Goal: Task Accomplishment & Management: Manage account settings

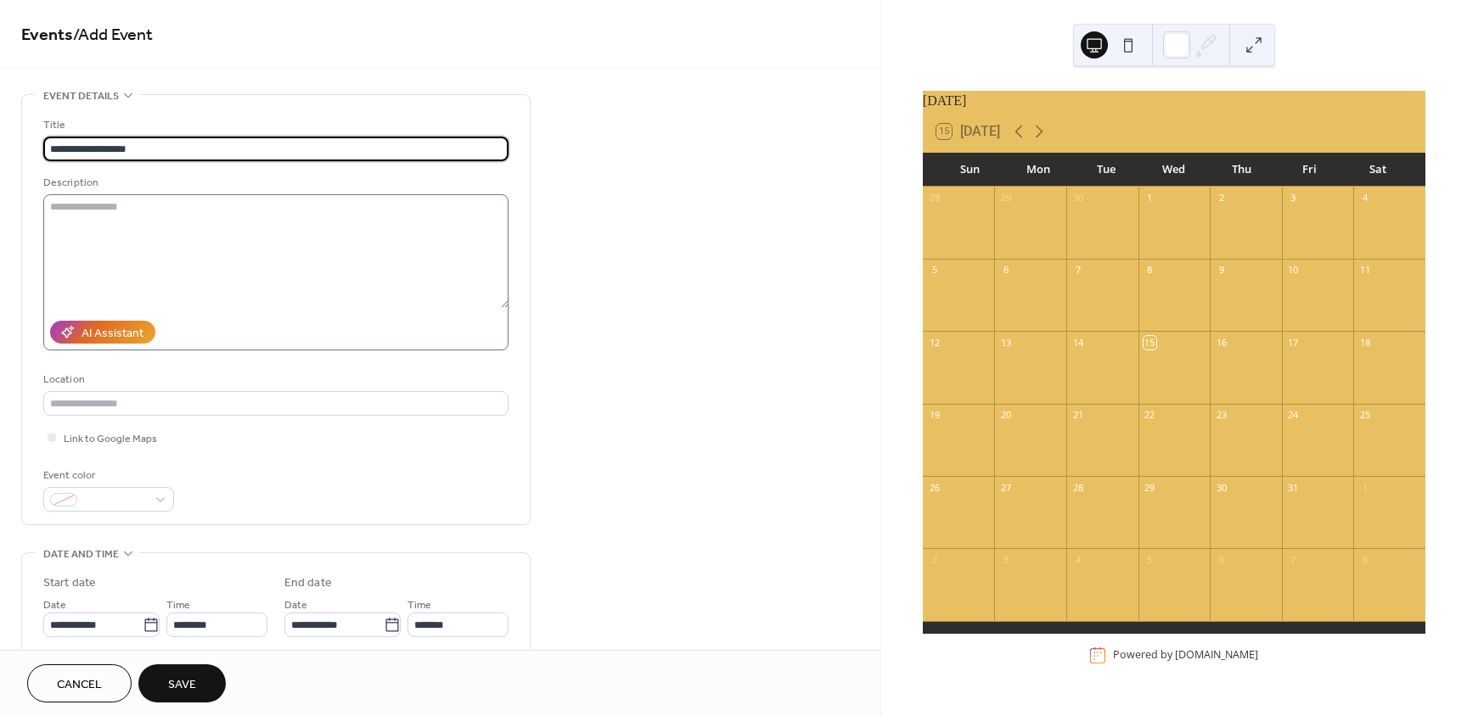
type input "**********"
click at [114, 214] on textarea at bounding box center [275, 251] width 465 height 114
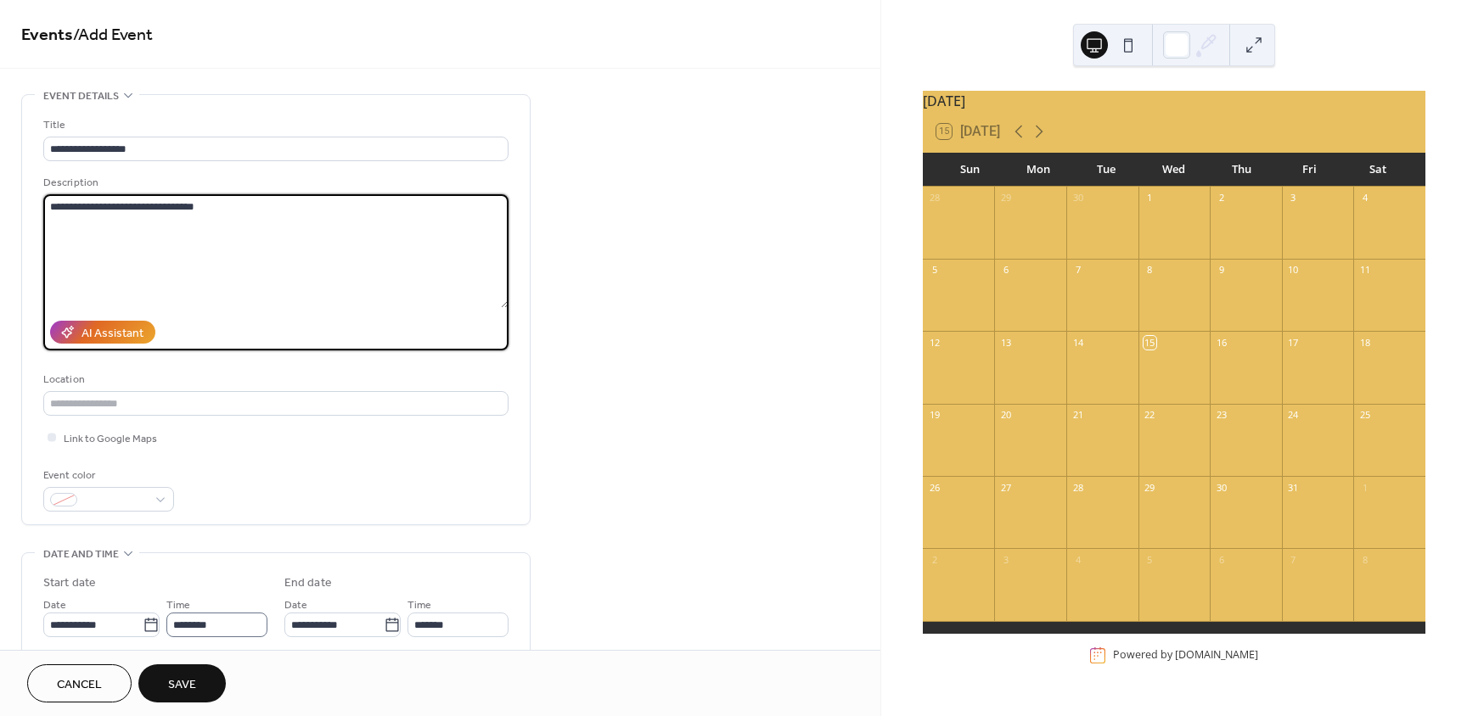
type textarea "**********"
click at [193, 633] on input "********" at bounding box center [216, 625] width 101 height 25
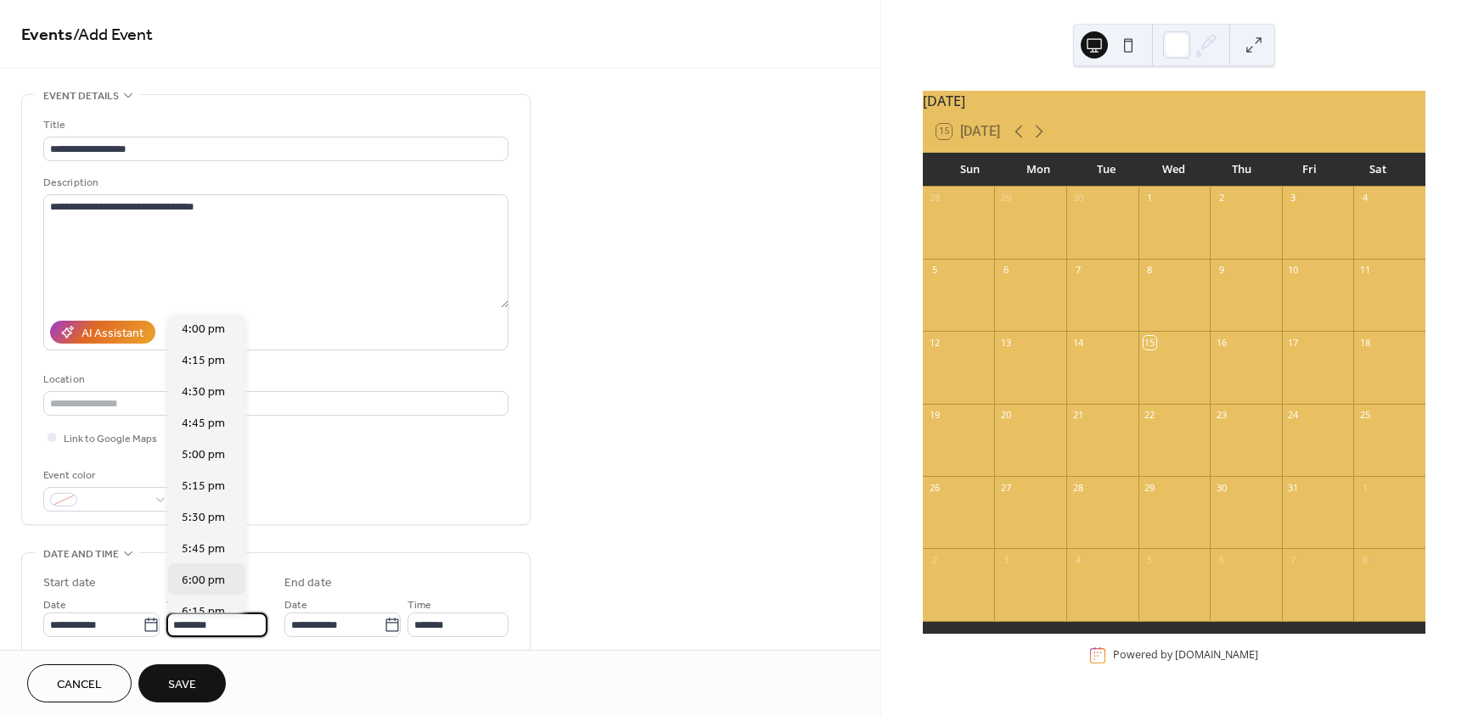
scroll to position [2017, 0]
click at [197, 581] on span "6:00 pm" at bounding box center [203, 578] width 43 height 18
type input "*******"
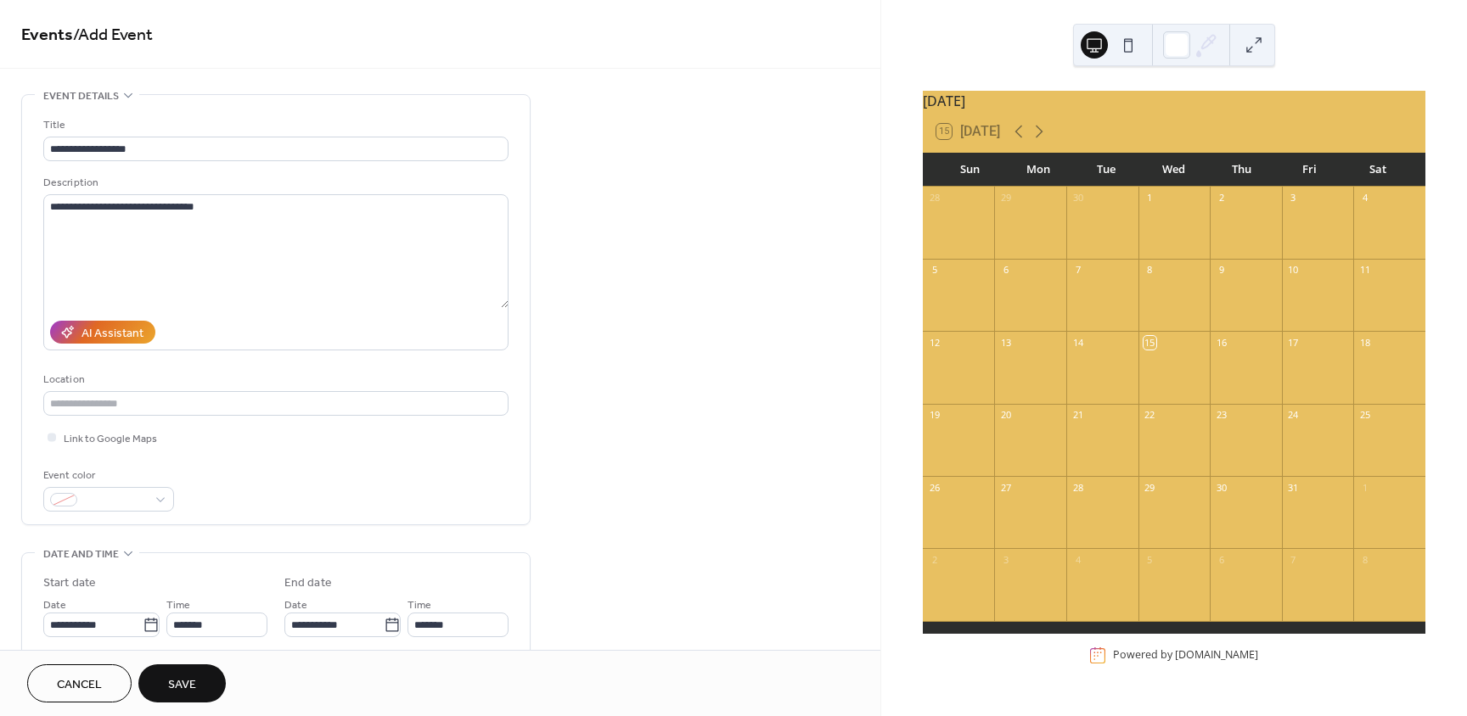
click at [190, 677] on span "Save" at bounding box center [182, 686] width 28 height 18
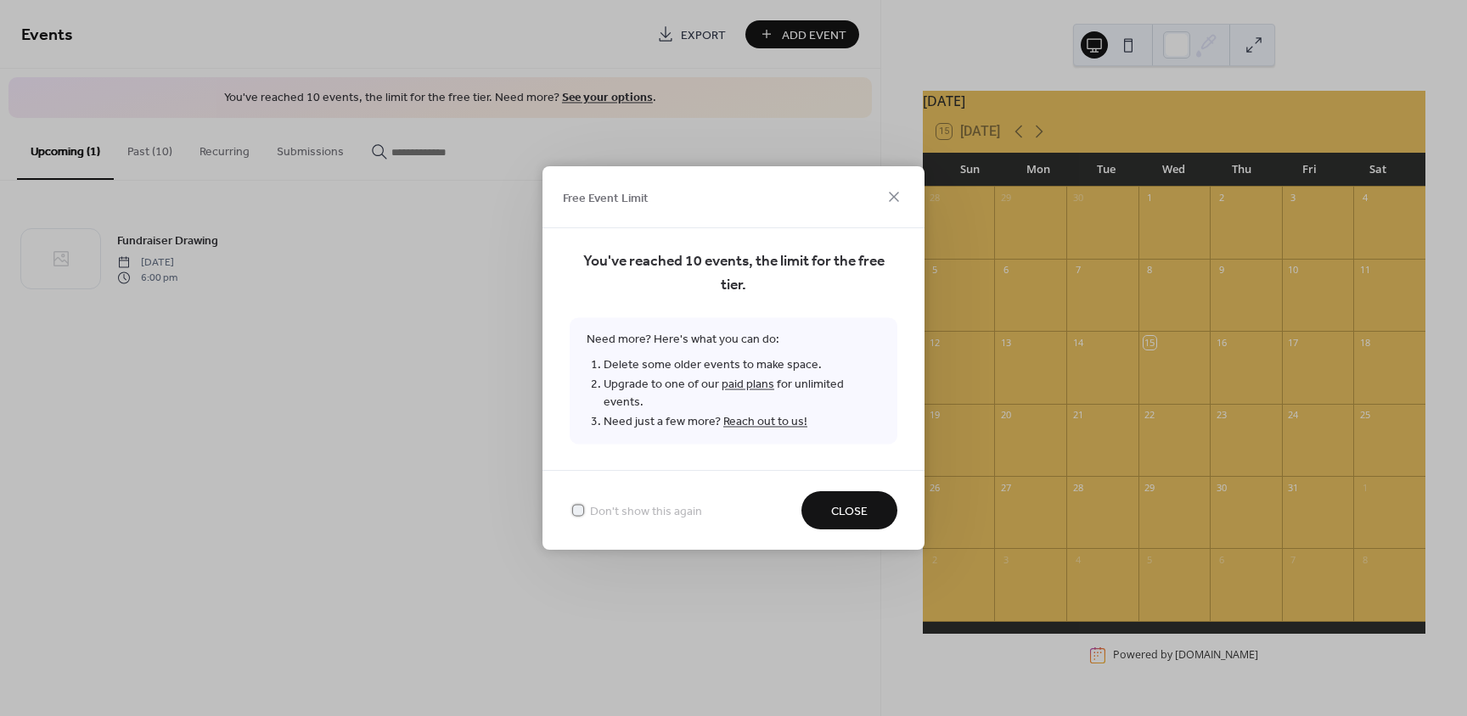
click at [585, 502] on div at bounding box center [578, 510] width 17 height 17
click at [850, 503] on span "Close" at bounding box center [849, 512] width 36 height 18
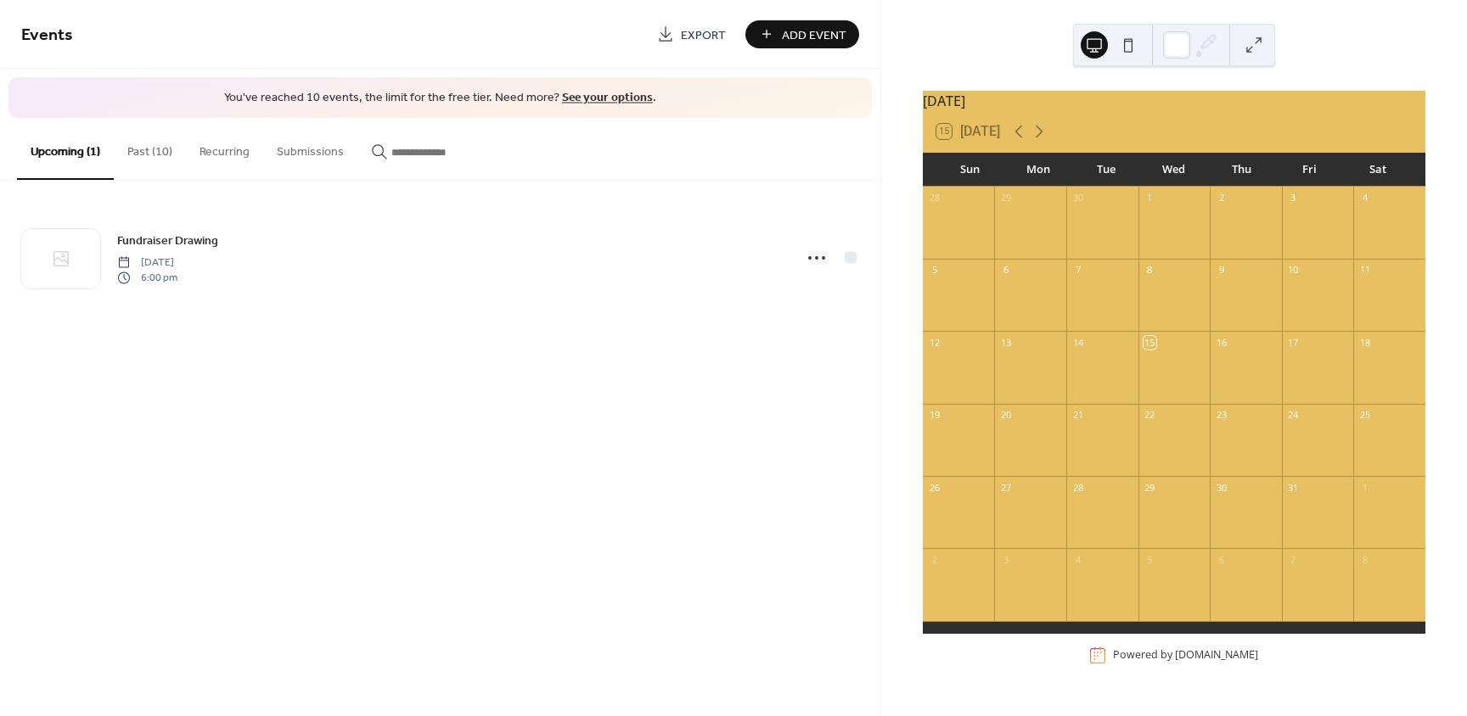
click at [154, 149] on button "Past (10)" at bounding box center [150, 148] width 72 height 60
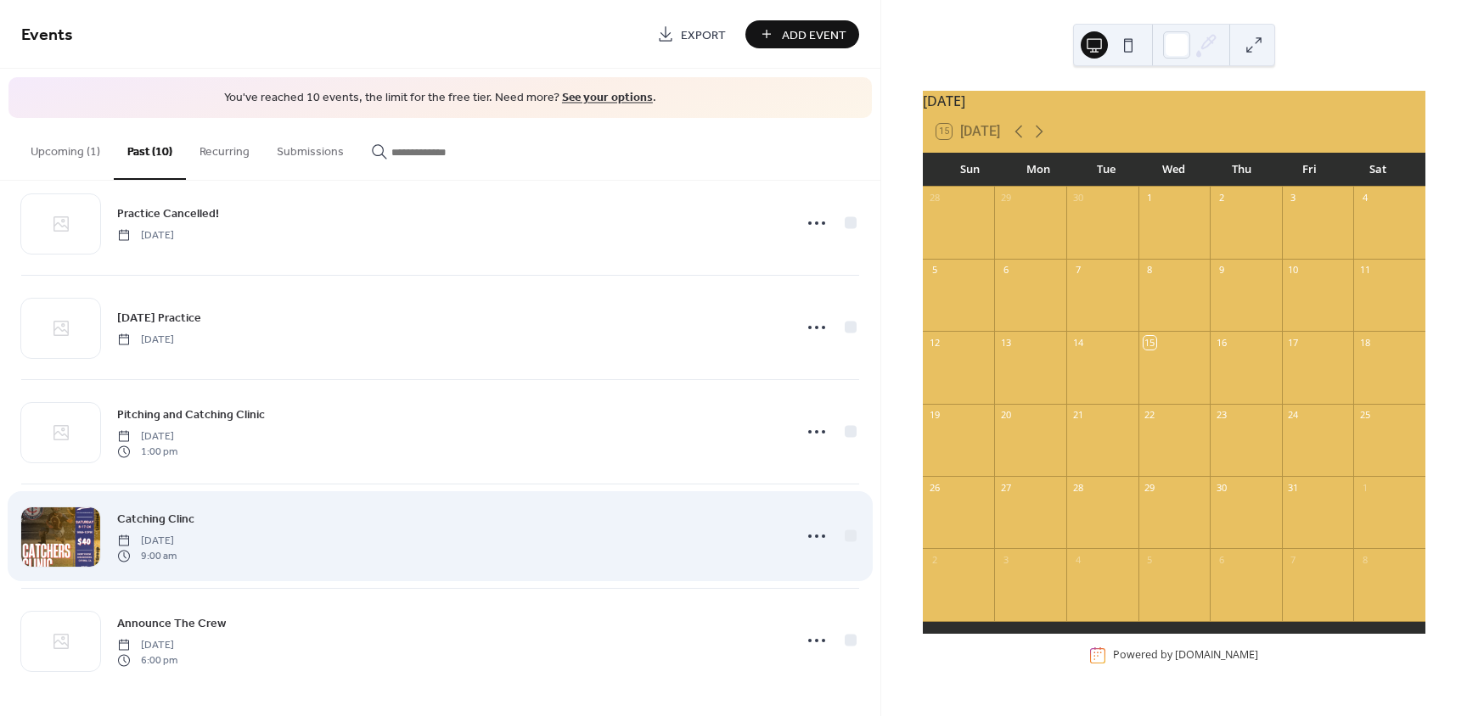
scroll to position [559, 0]
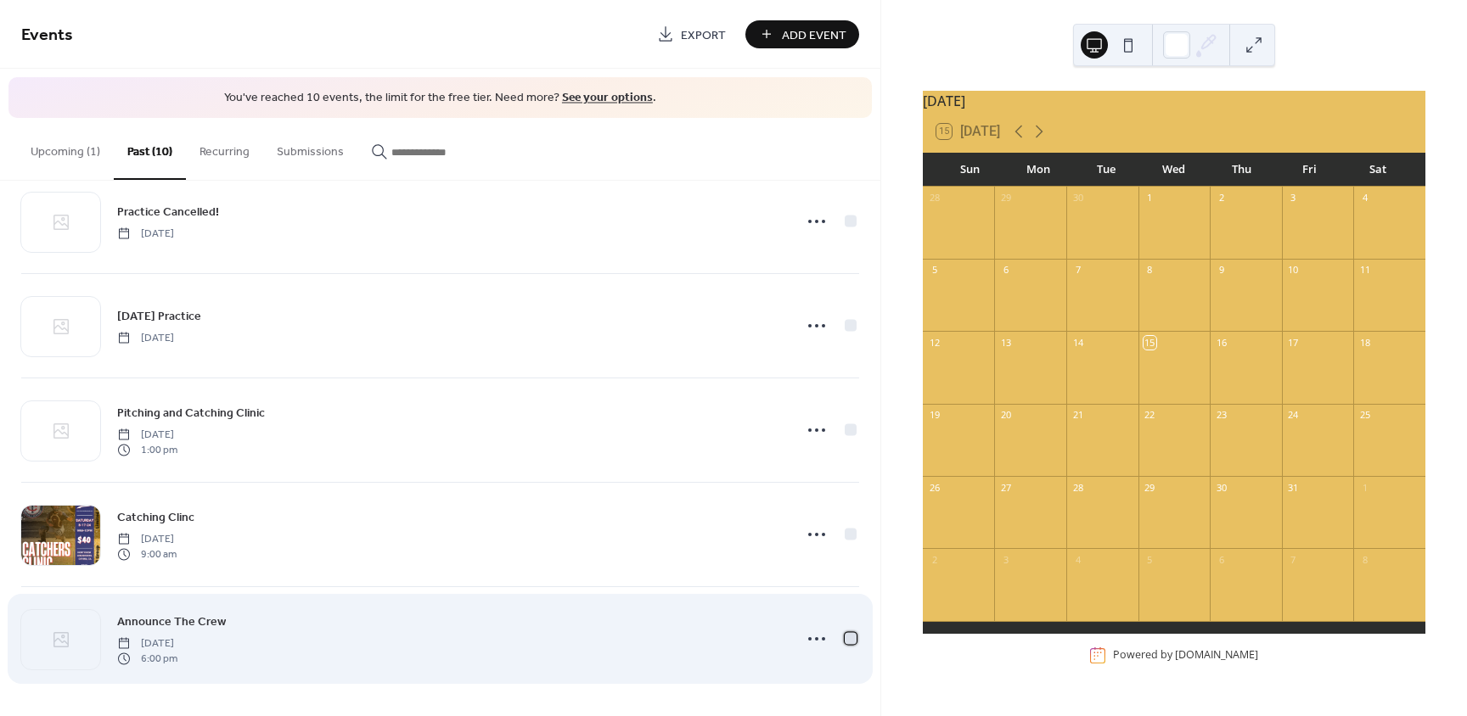
click at [845, 636] on div at bounding box center [851, 638] width 12 height 12
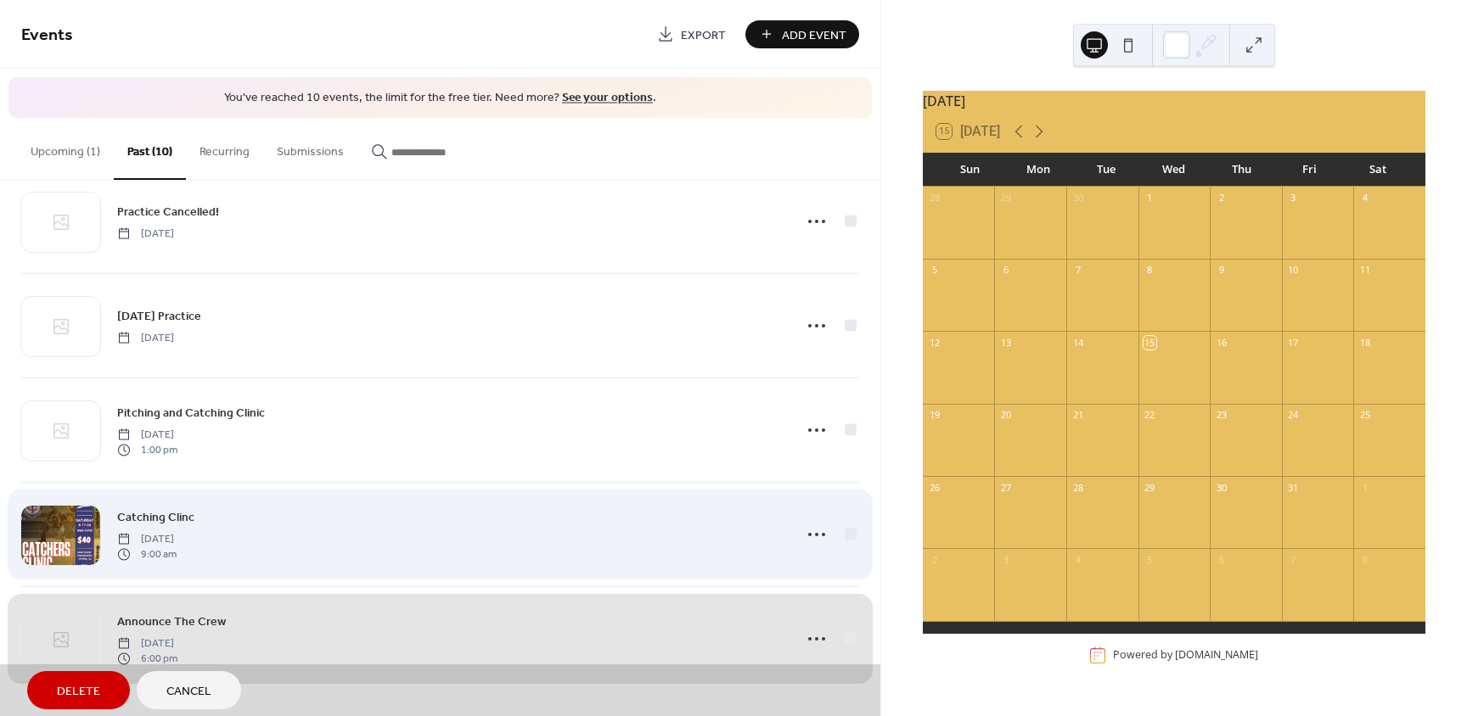
click at [850, 537] on div "Catching Clinc [DATE] 9:00 am" at bounding box center [440, 534] width 838 height 104
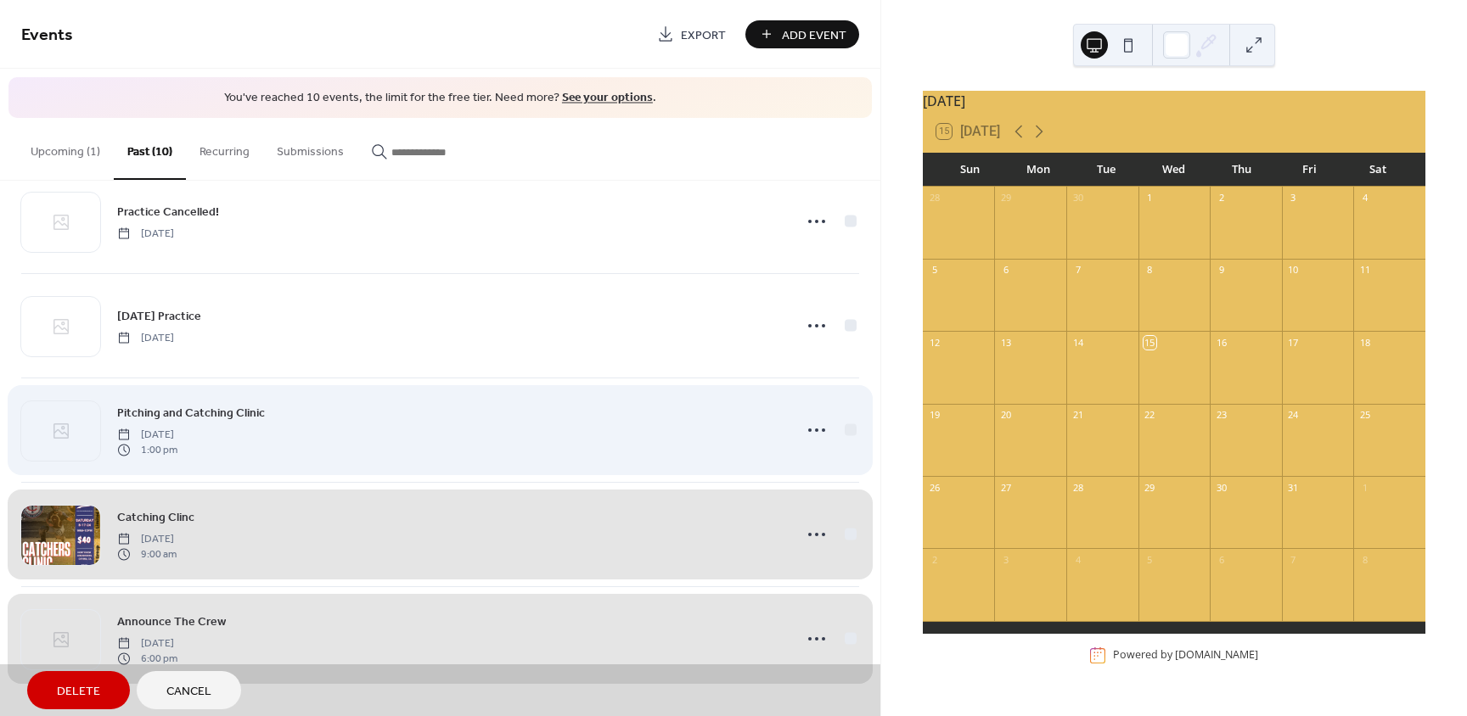
click at [848, 434] on div "Pitching and Catching Clinic [DATE] 1:00 pm" at bounding box center [440, 430] width 838 height 104
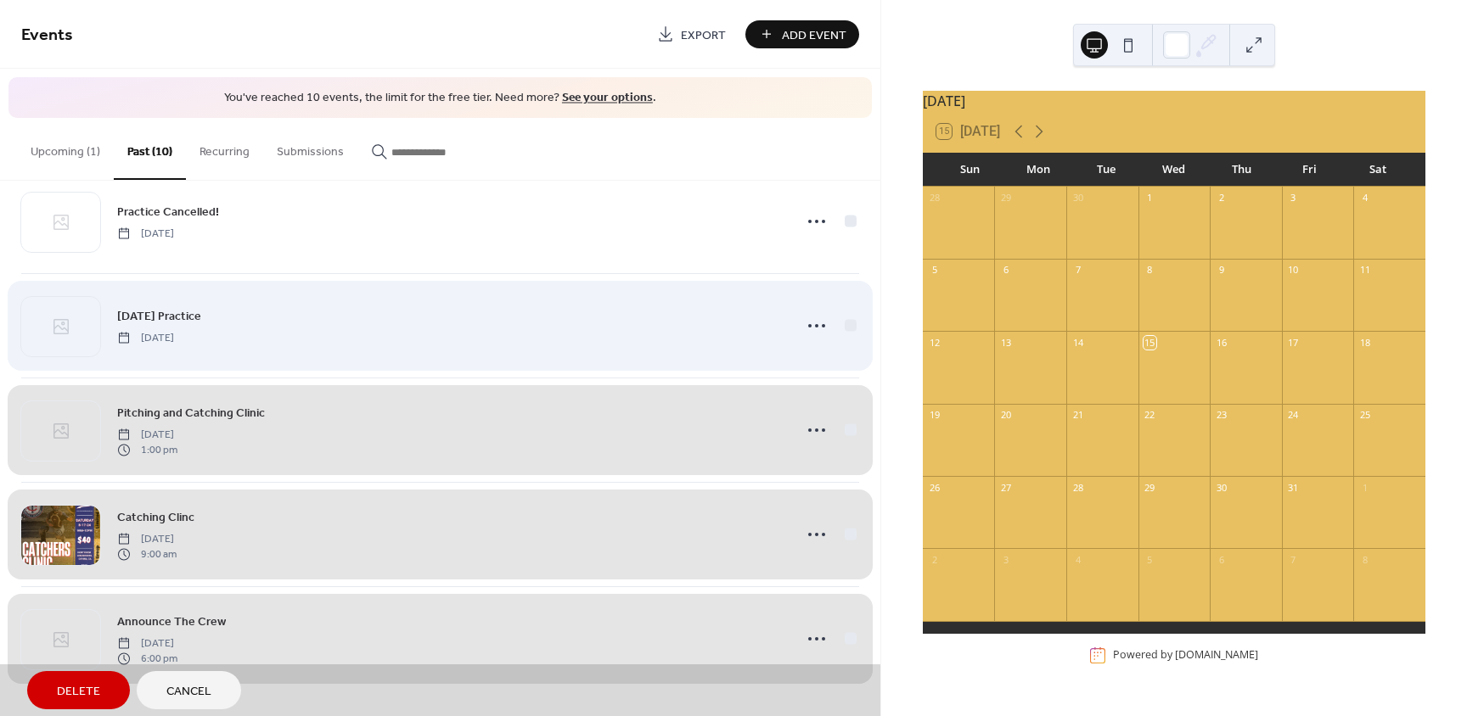
click at [853, 331] on div "[DATE] Practice [DATE]" at bounding box center [440, 325] width 838 height 104
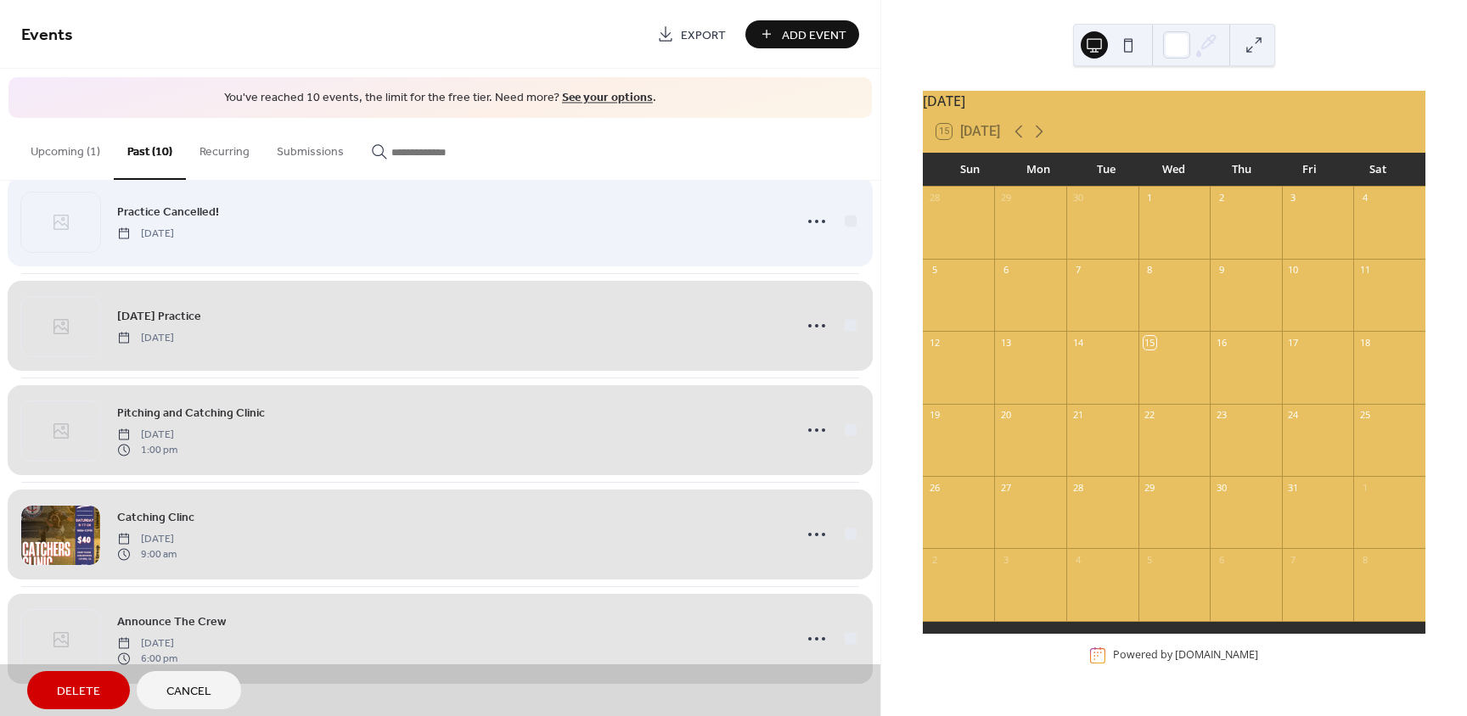
click at [845, 232] on div "Practice Cancelled! [DATE]" at bounding box center [440, 221] width 838 height 104
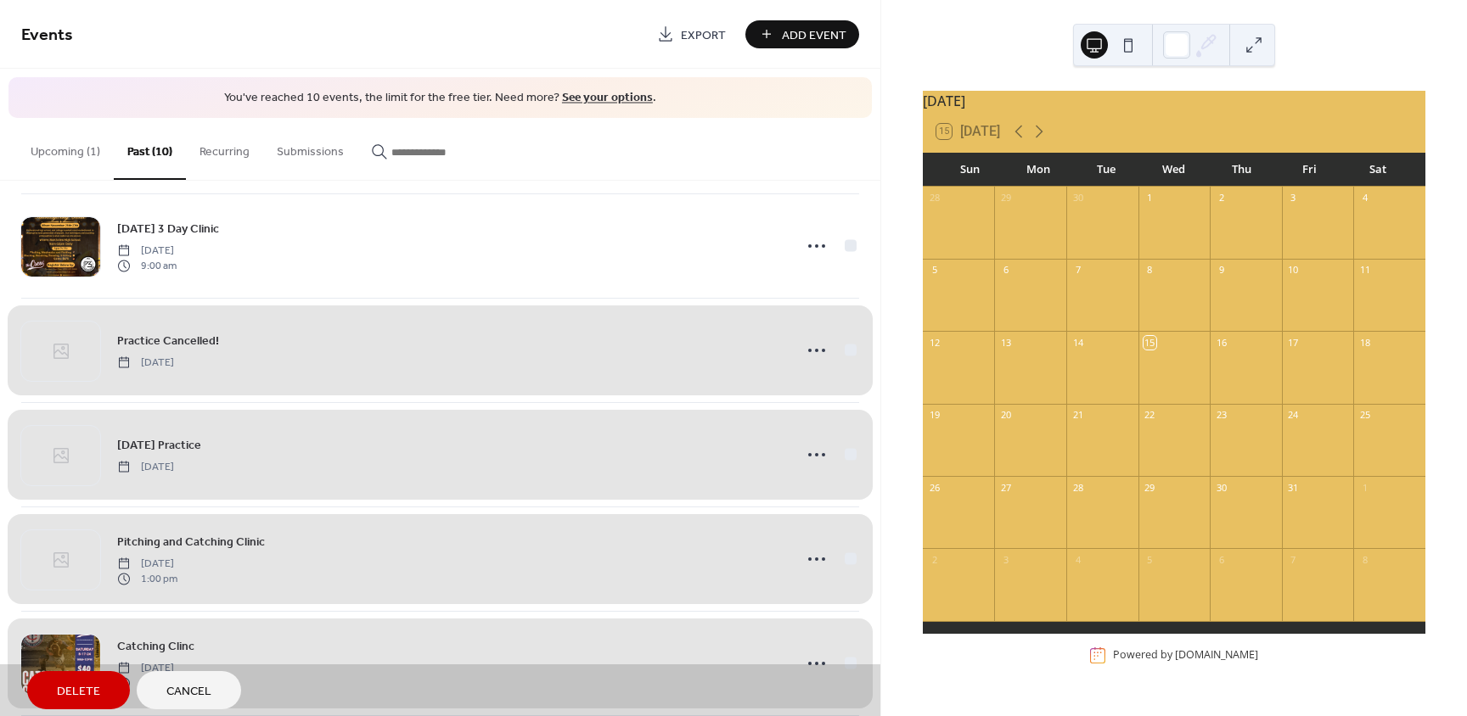
scroll to position [389, 0]
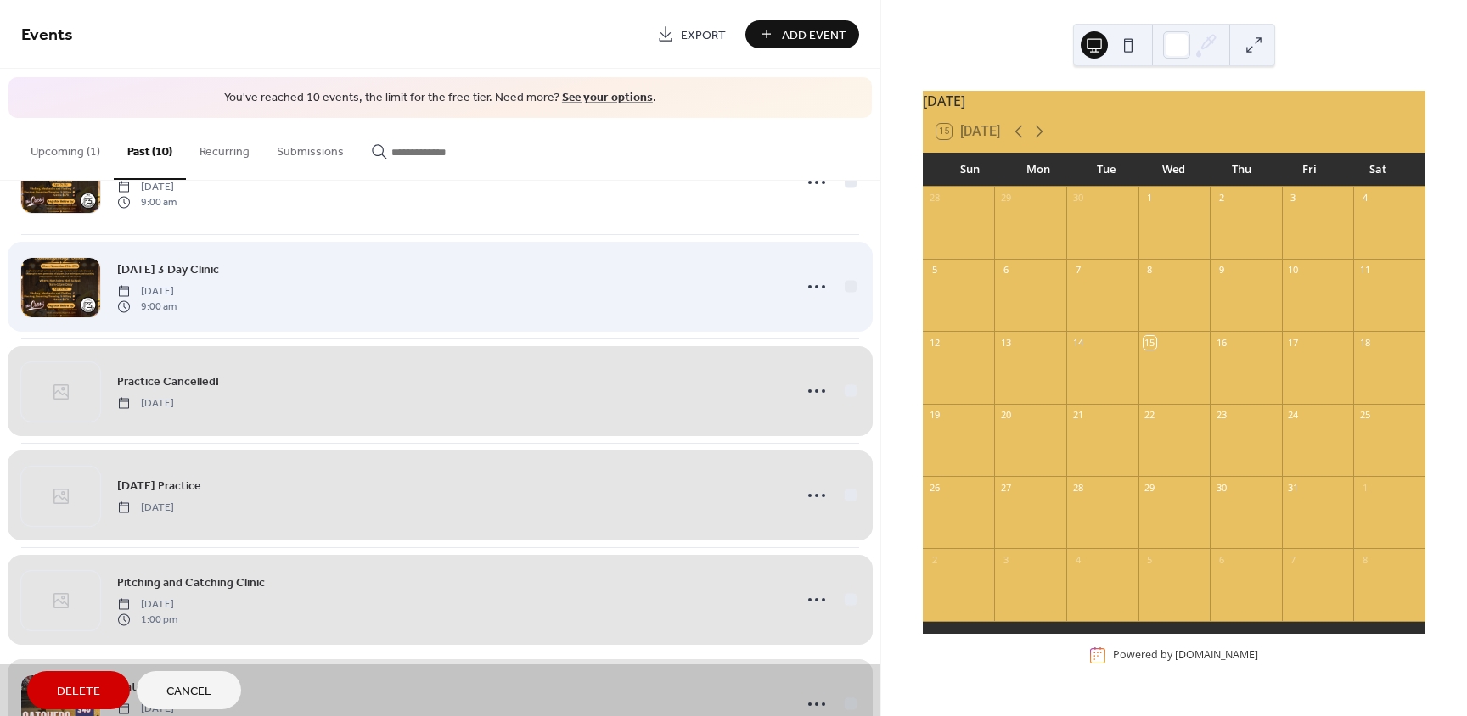
click at [845, 283] on div "[DATE] 3 Day Clinic [DATE] 9:00 am" at bounding box center [440, 286] width 838 height 104
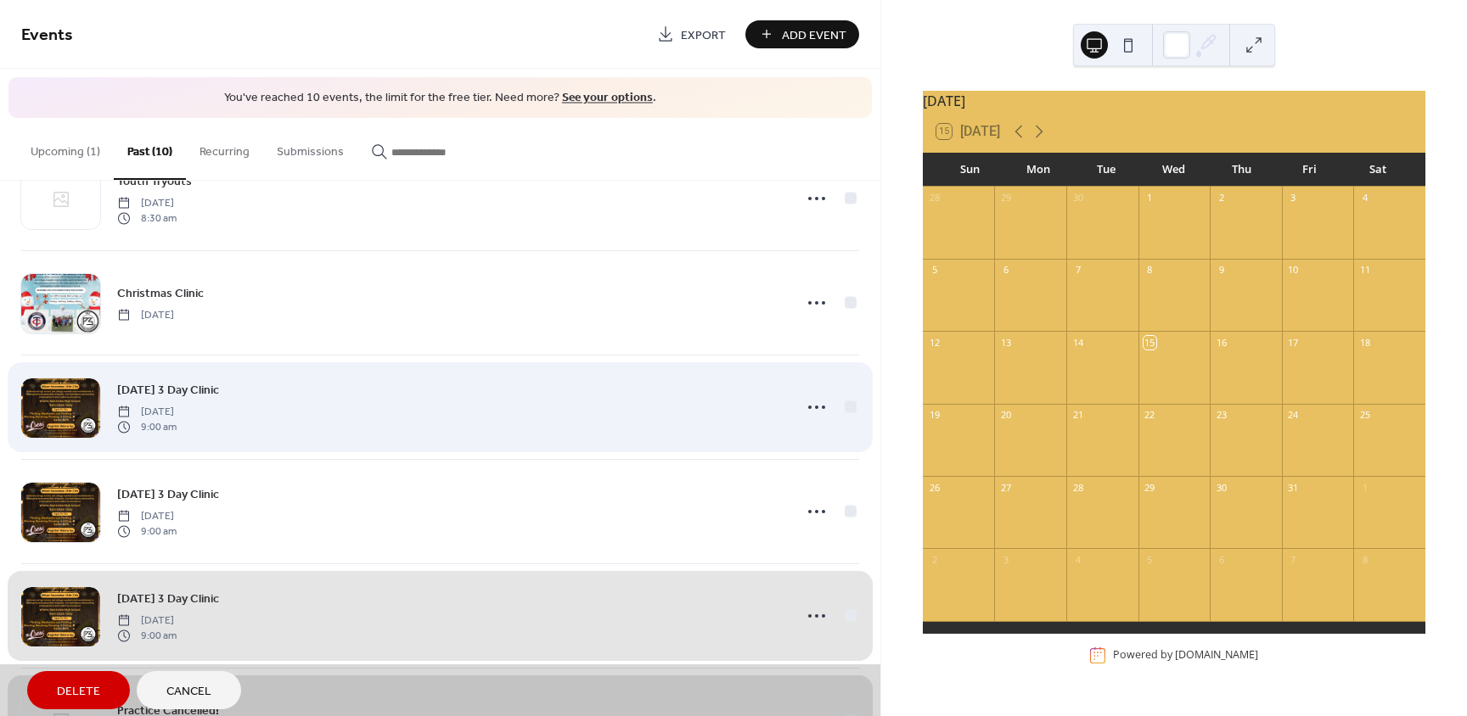
scroll to position [49, 0]
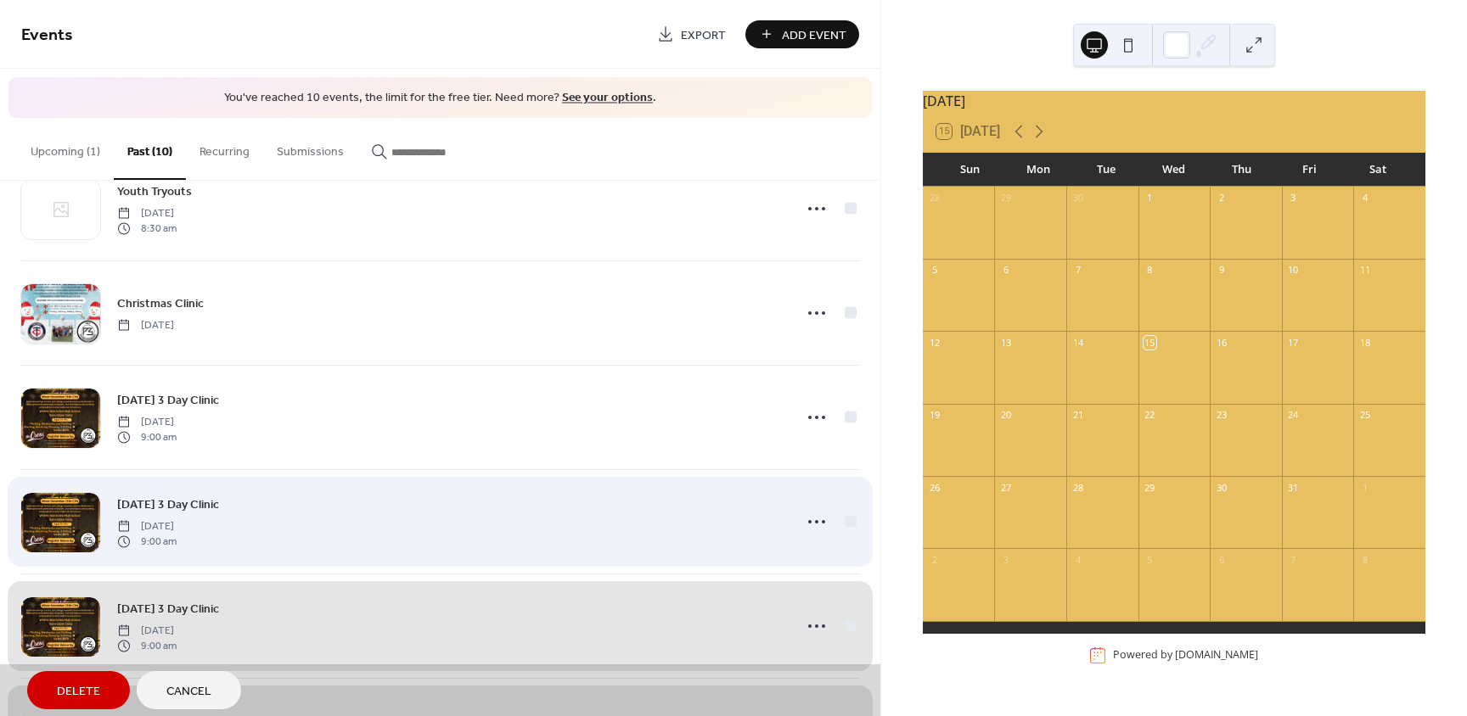
click at [845, 519] on div "[DATE] 3 Day Clinic [DATE] 9:00 am" at bounding box center [440, 521] width 838 height 104
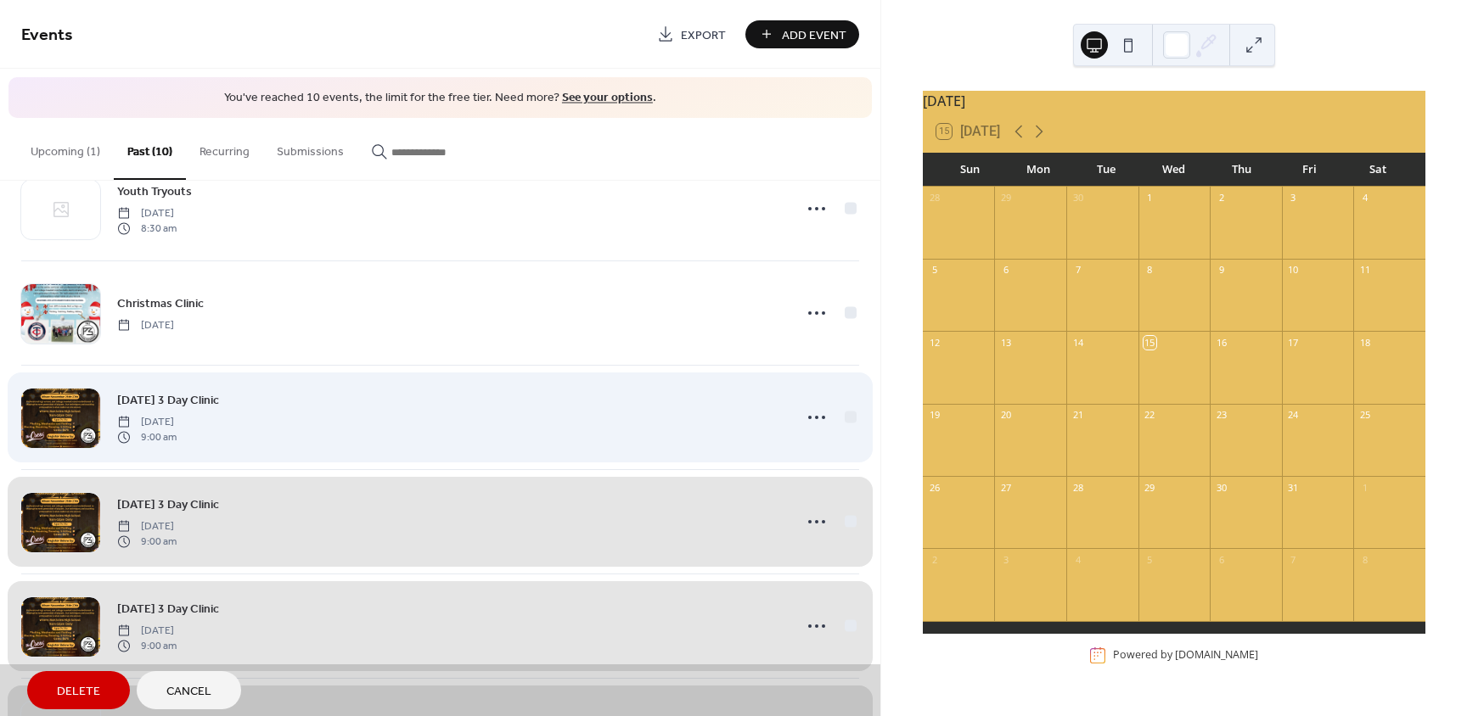
click at [853, 415] on div "[DATE] 3 Day Clinic [DATE] 9:00 am" at bounding box center [440, 417] width 838 height 104
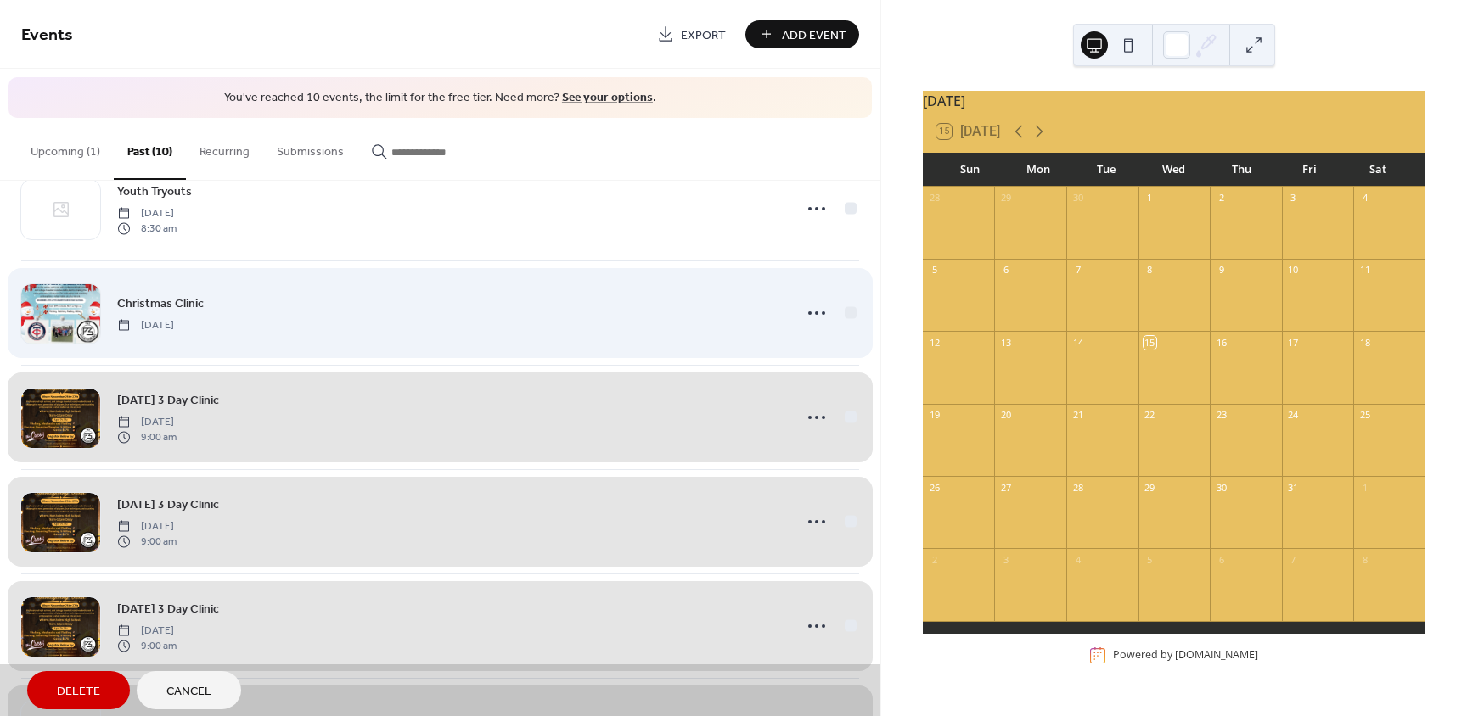
click at [841, 312] on div "Christmas Clinic [DATE]" at bounding box center [440, 313] width 838 height 104
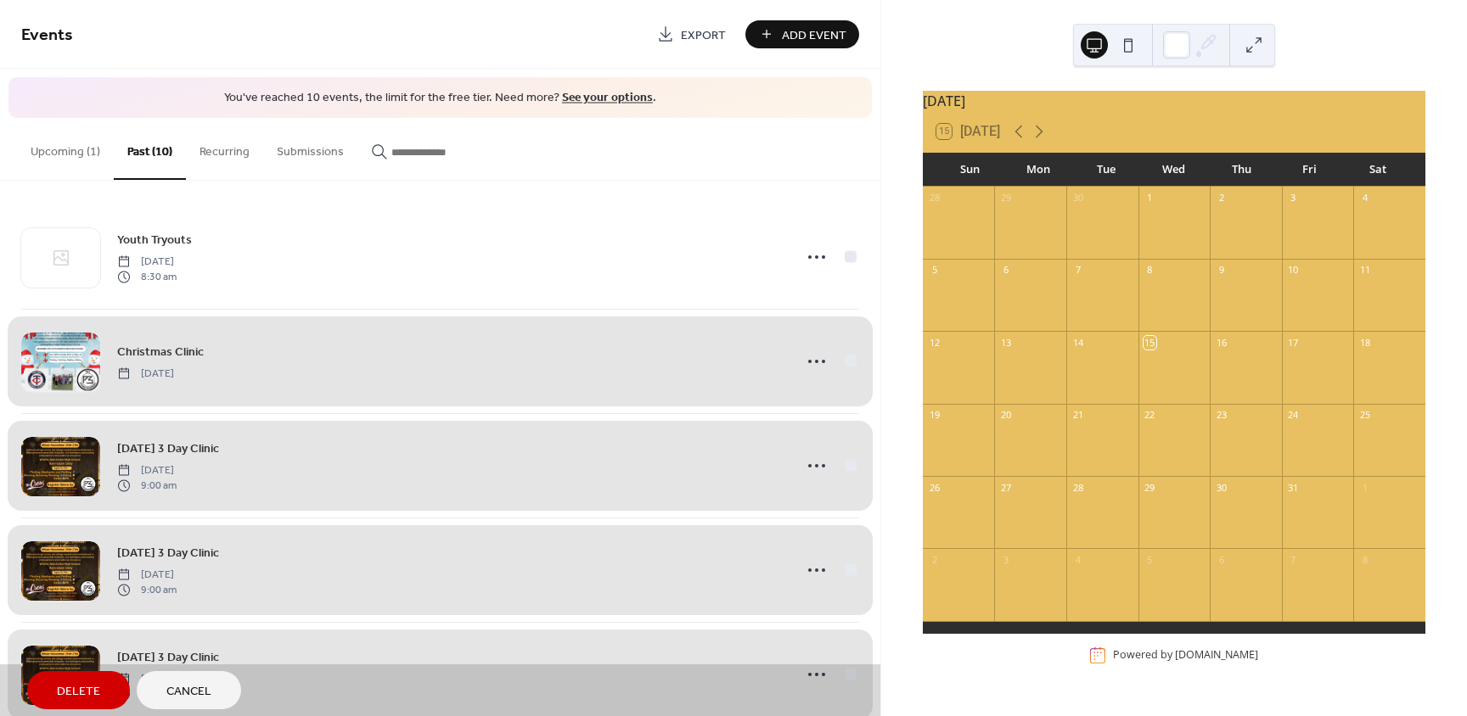
scroll to position [0, 0]
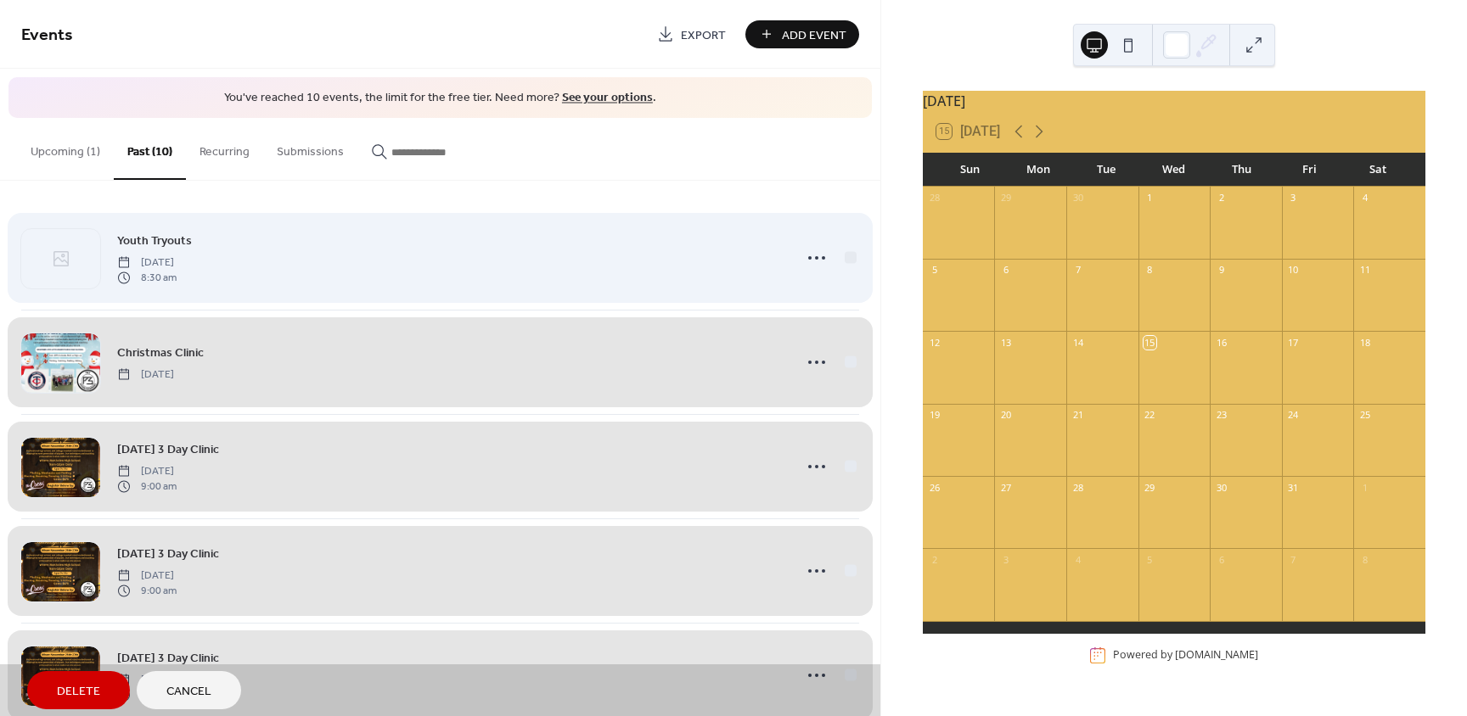
click at [846, 253] on div "Youth Tryouts [DATE] 8:30 am" at bounding box center [440, 258] width 838 height 104
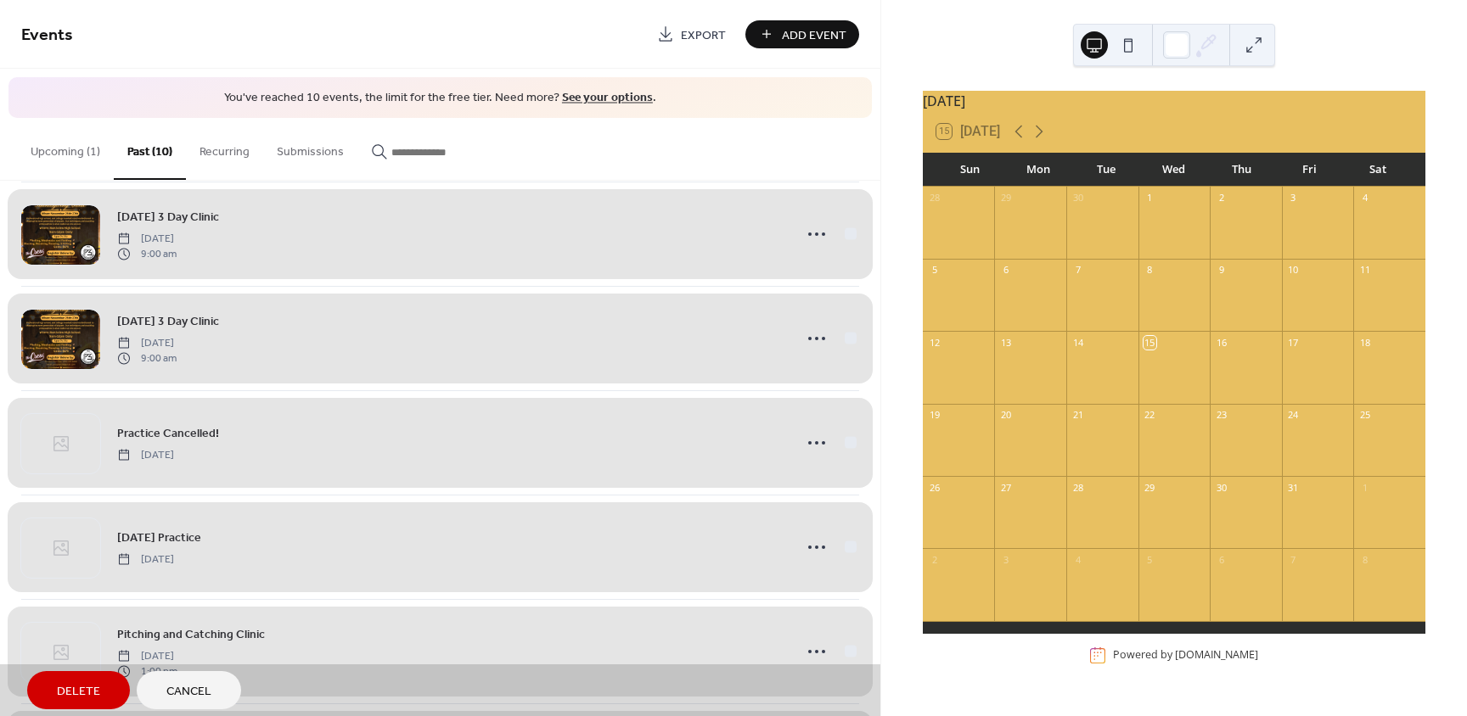
scroll to position [340, 0]
click at [81, 696] on span "Delete" at bounding box center [78, 692] width 43 height 18
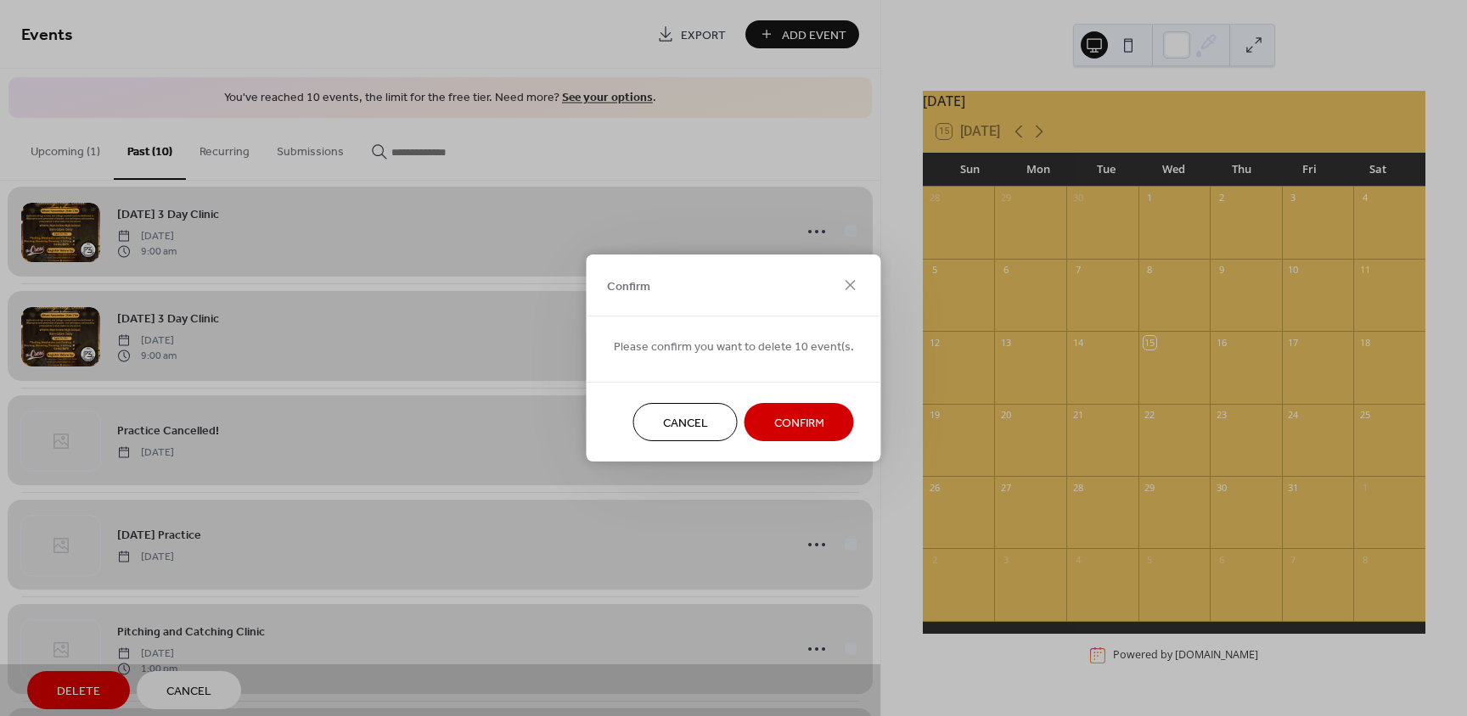
click at [805, 419] on span "Confirm" at bounding box center [799, 424] width 50 height 18
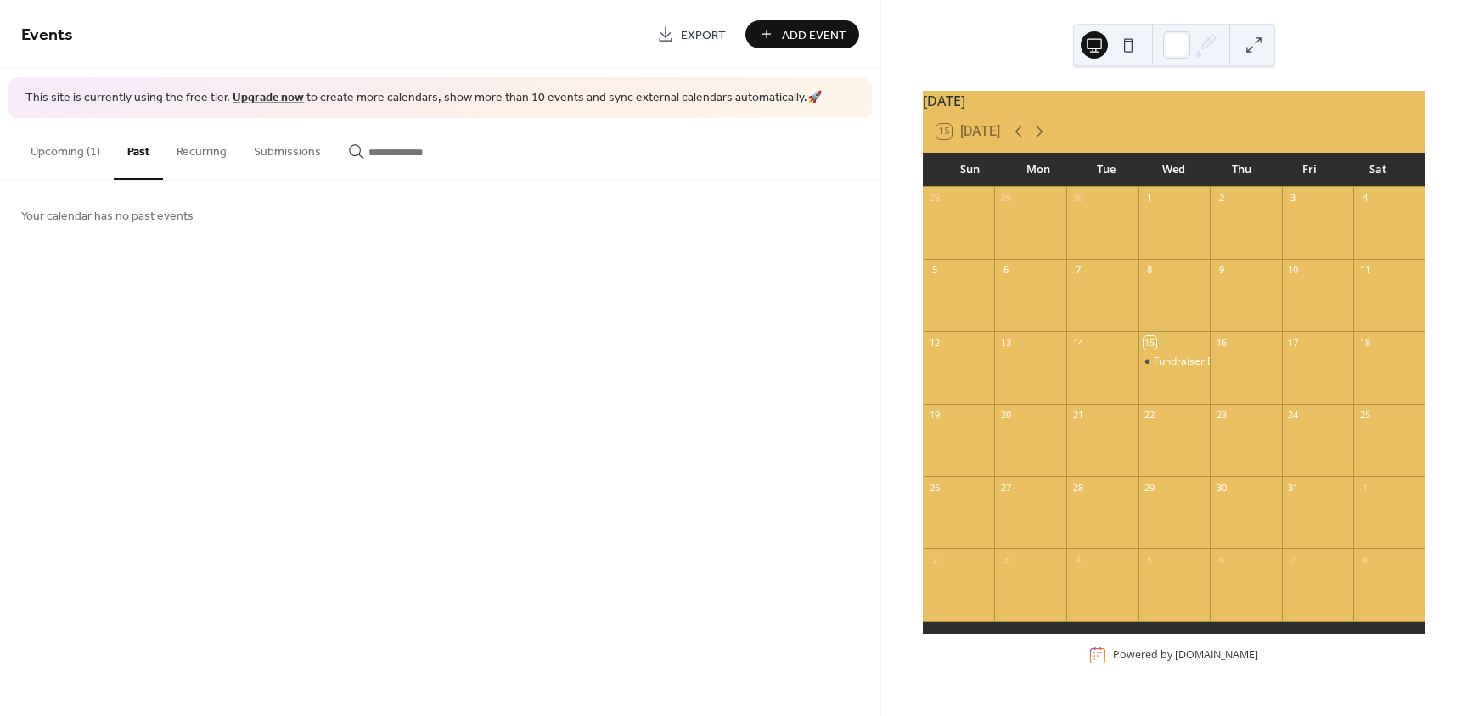
scroll to position [0, 0]
click at [283, 368] on div "Events Export Add Event This site is currently using the free tier. Upgrade now…" at bounding box center [440, 358] width 880 height 716
click at [76, 157] on button "Upcoming (1)" at bounding box center [65, 148] width 97 height 60
click at [518, 451] on div "Events Export Add Event This site is currently using the free tier. Upgrade now…" at bounding box center [440, 358] width 880 height 716
click at [555, 476] on div "Events Export Add Event This site is currently using the free tier. Upgrade now…" at bounding box center [440, 358] width 880 height 716
